Goal: Communication & Community: Connect with others

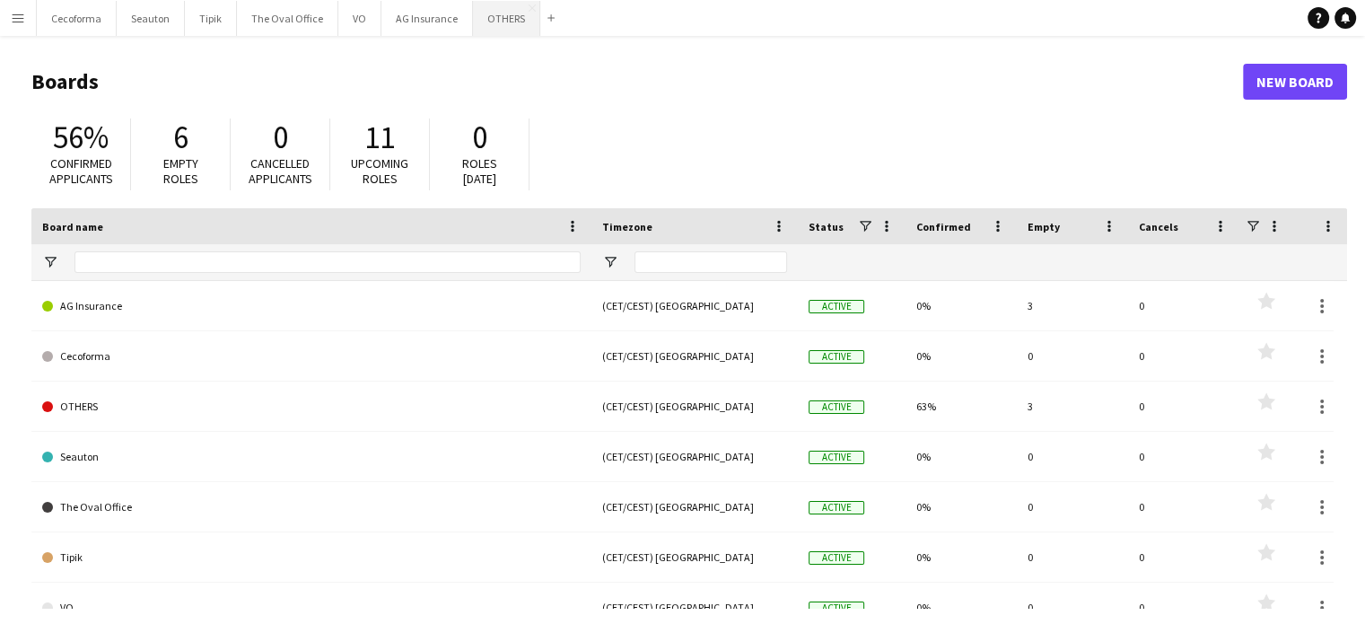
click at [495, 11] on button "OTHERS Close" at bounding box center [506, 18] width 67 height 35
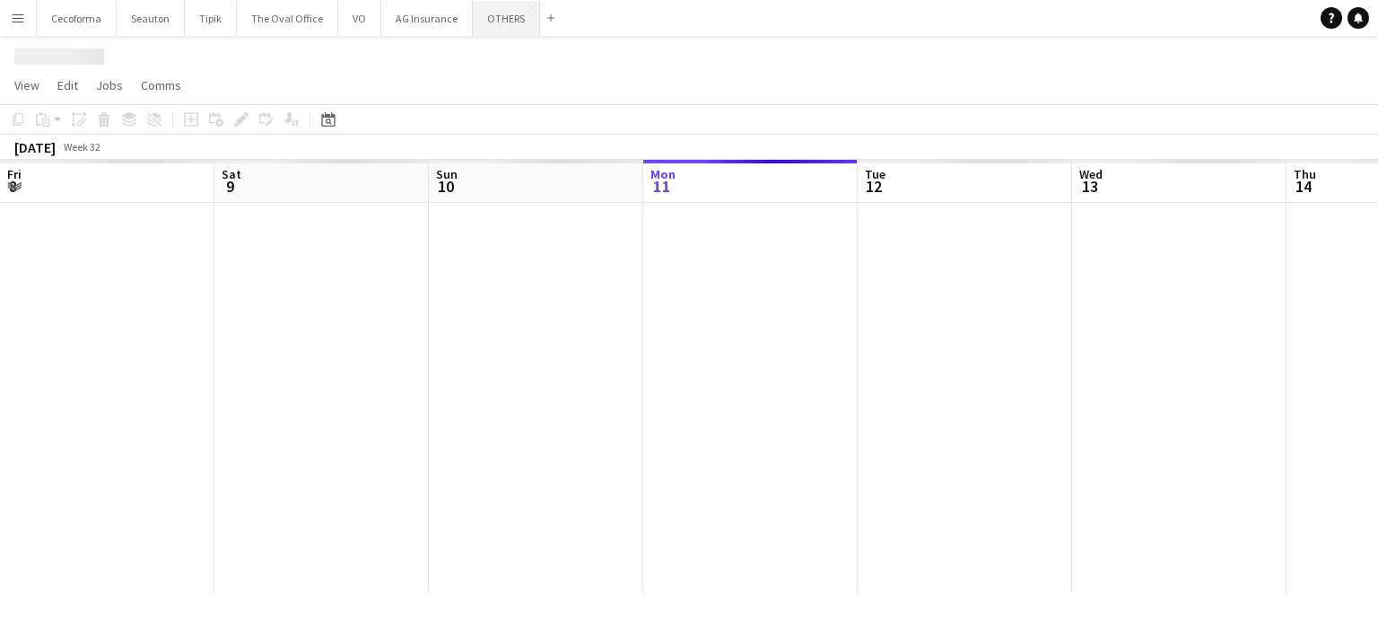
scroll to position [0, 429]
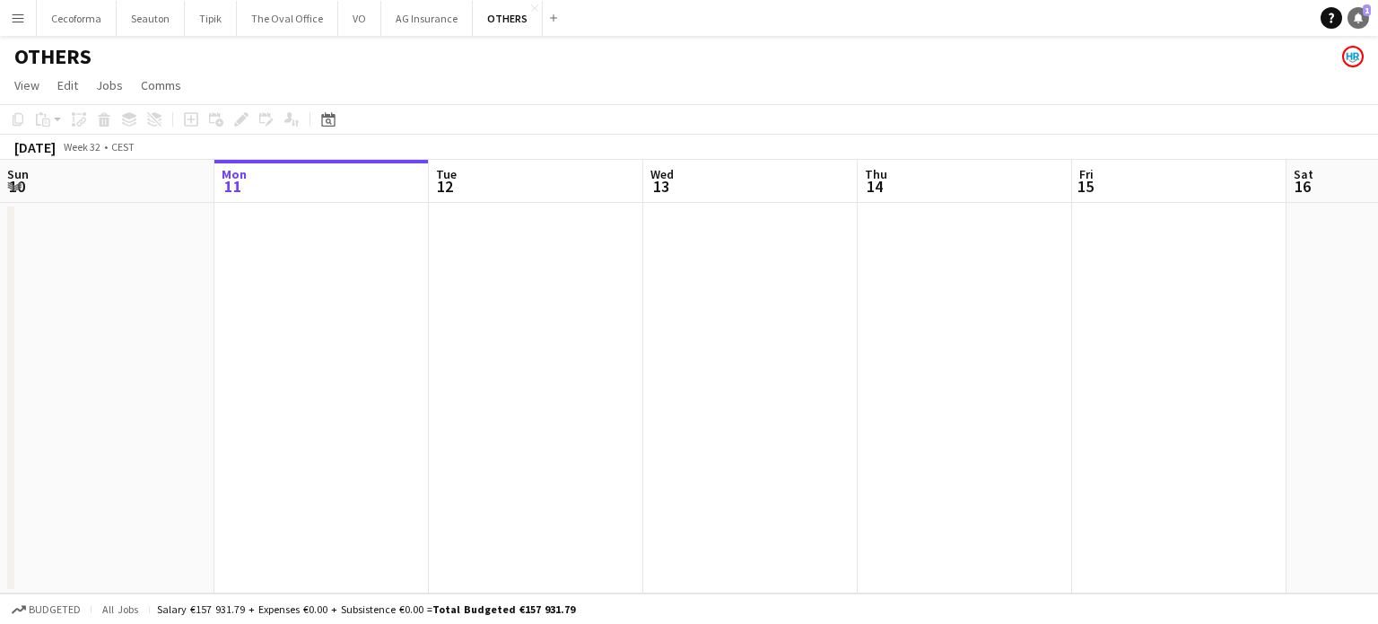
click at [1358, 13] on icon at bounding box center [1358, 17] width 9 height 9
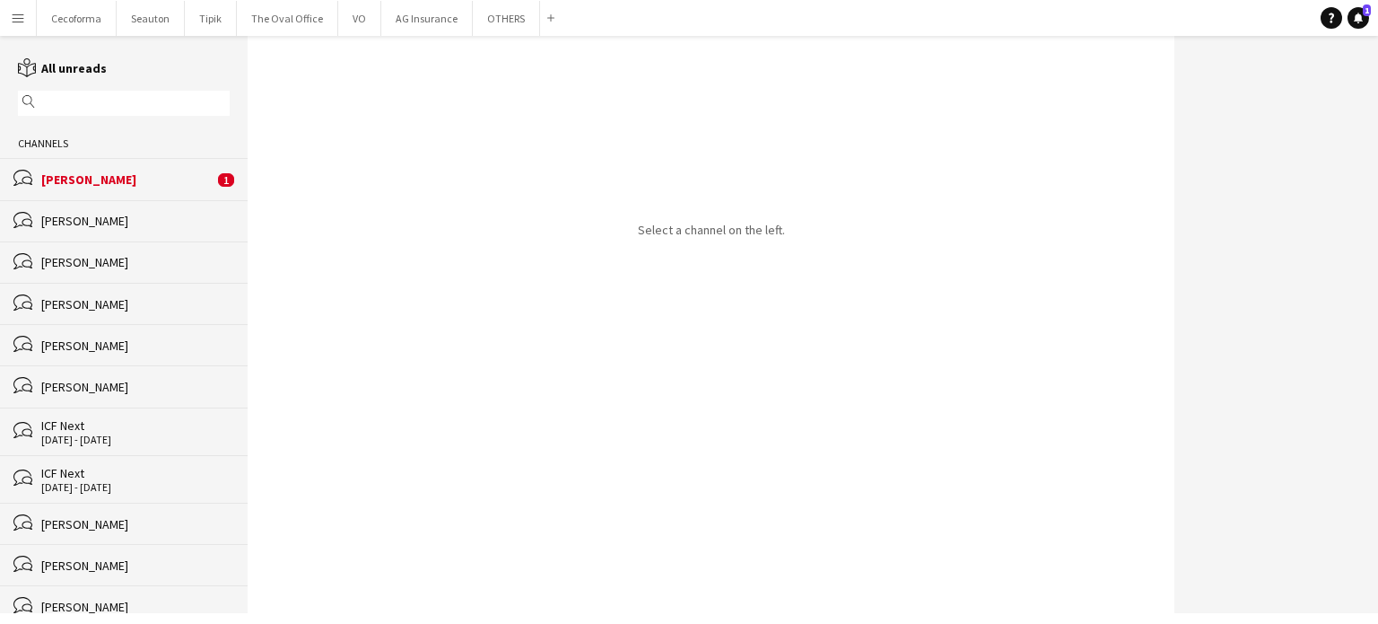
click at [71, 175] on div "[PERSON_NAME]" at bounding box center [127, 179] width 172 height 16
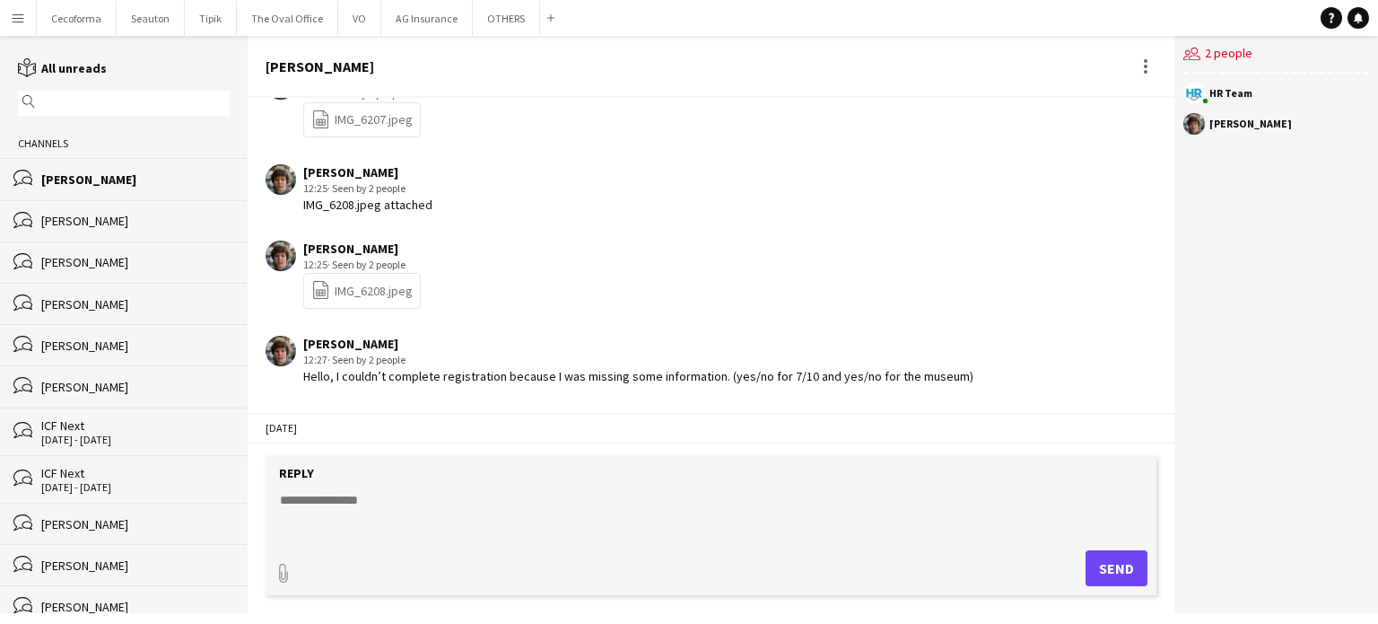
scroll to position [2523, 0]
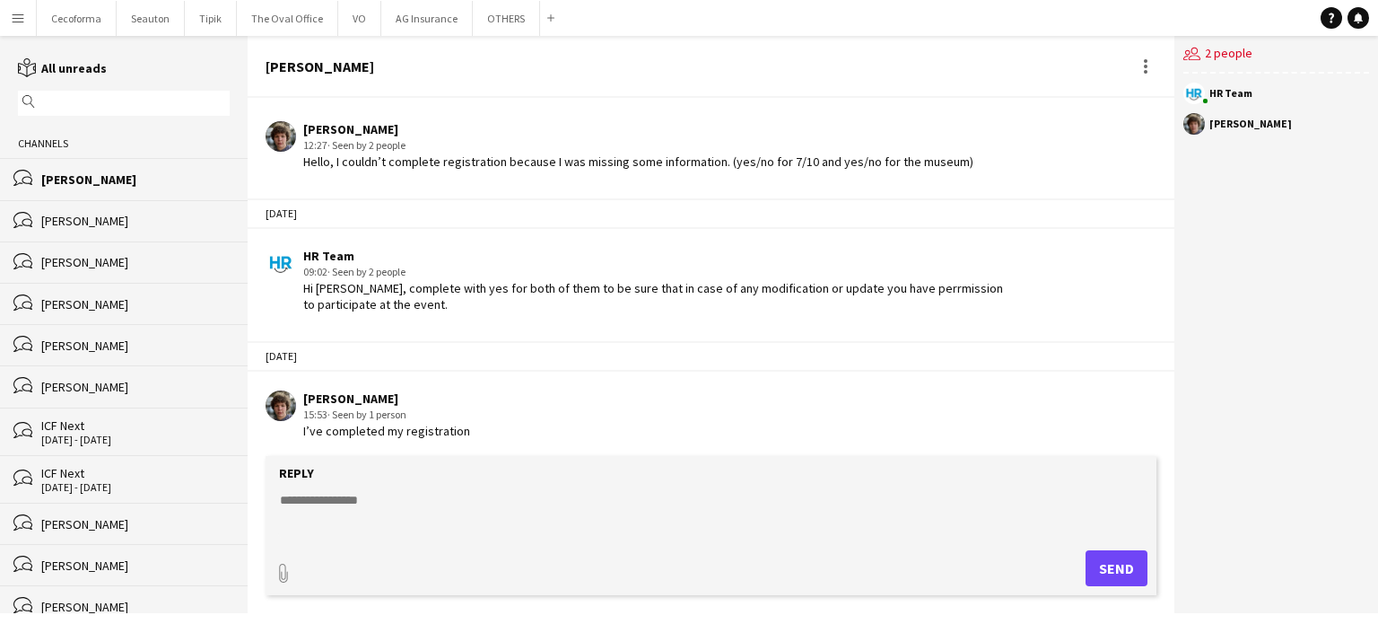
click at [96, 268] on div "[PERSON_NAME]" at bounding box center [135, 262] width 188 height 16
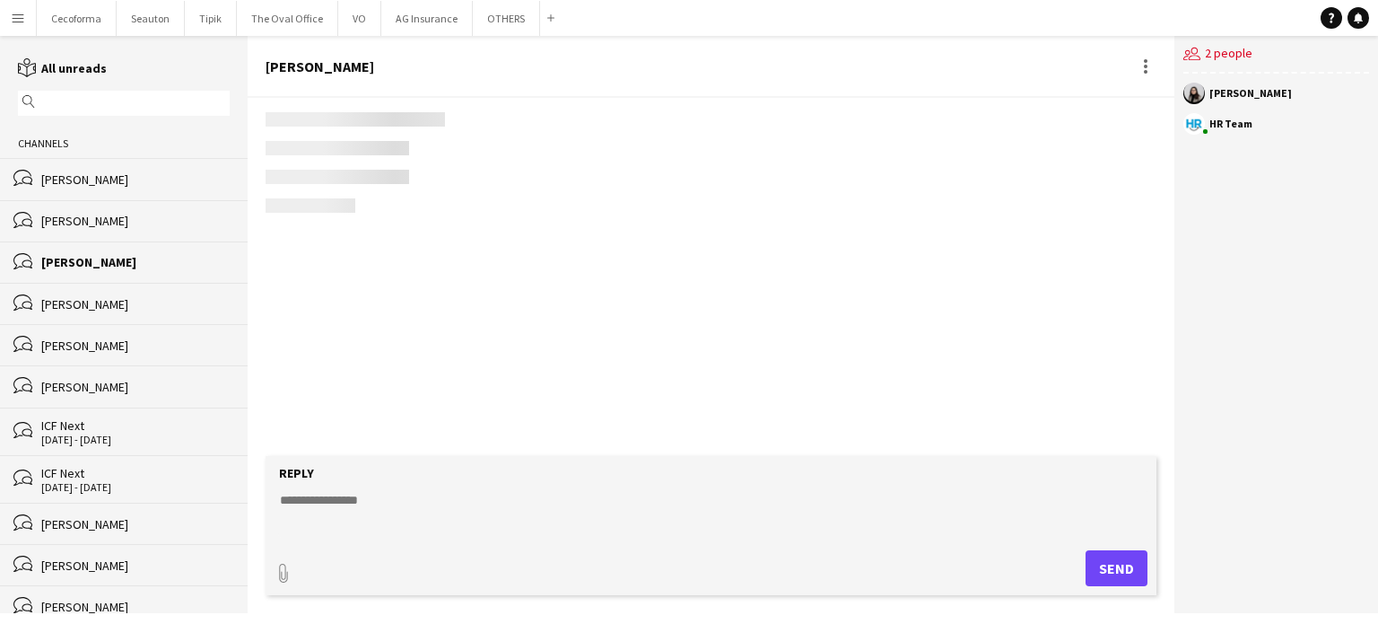
scroll to position [2175, 0]
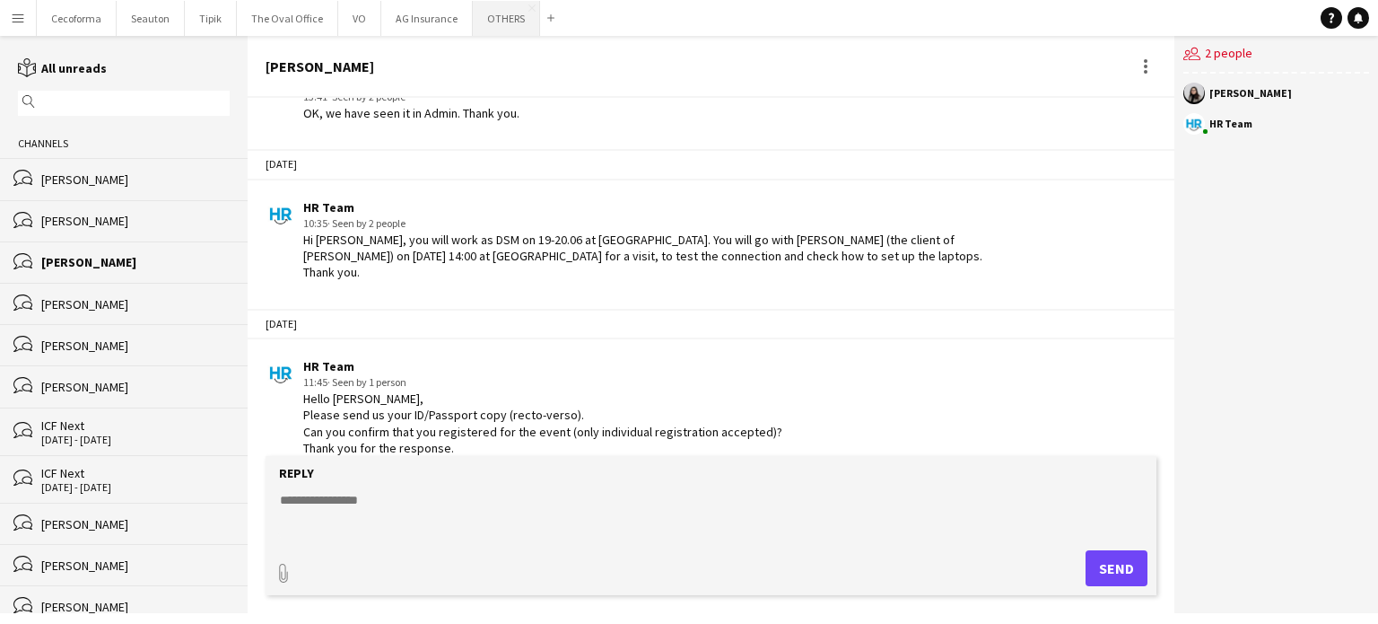
click at [489, 17] on button "OTHERS Close" at bounding box center [506, 18] width 67 height 35
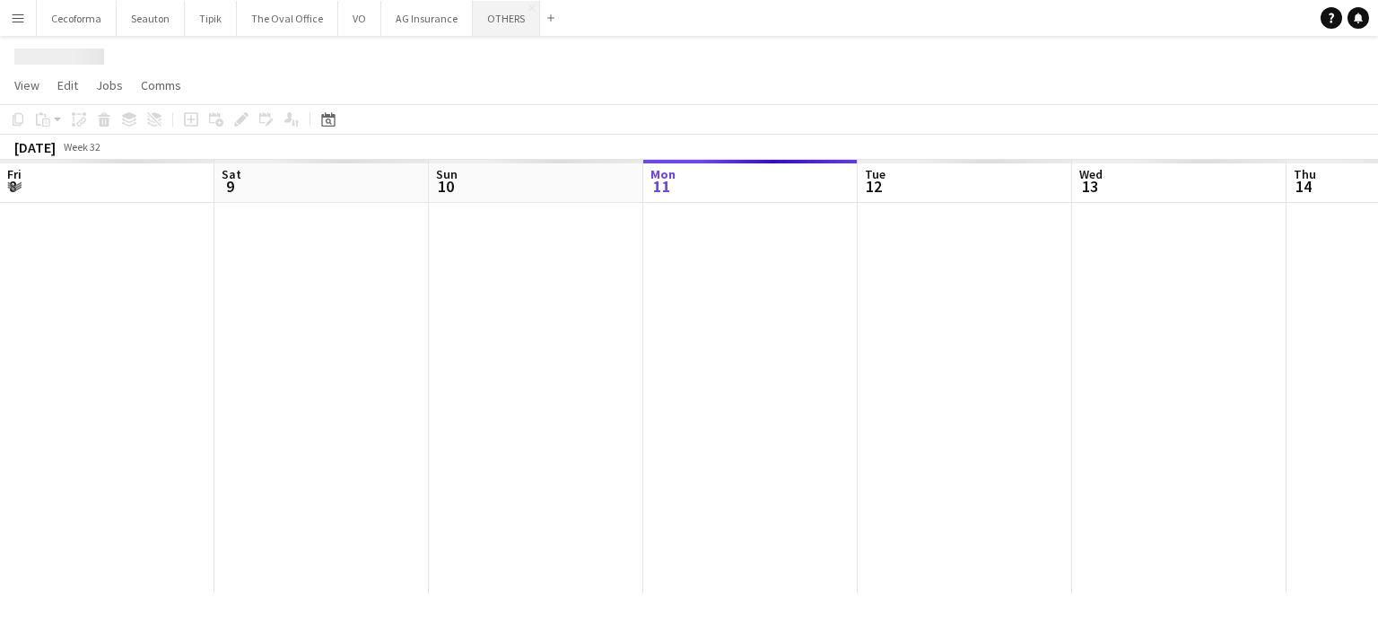
scroll to position [0, 429]
